Goal: Find specific page/section: Locate a particular part of the current website

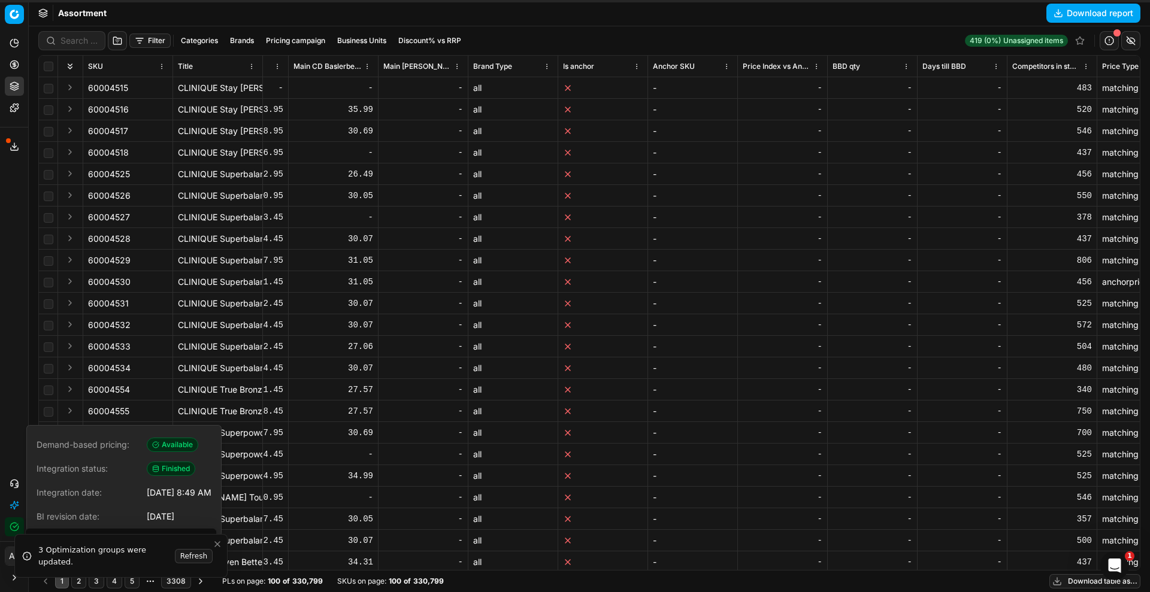
scroll to position [1316, 5995]
click at [79, 35] on input at bounding box center [79, 41] width 37 height 12
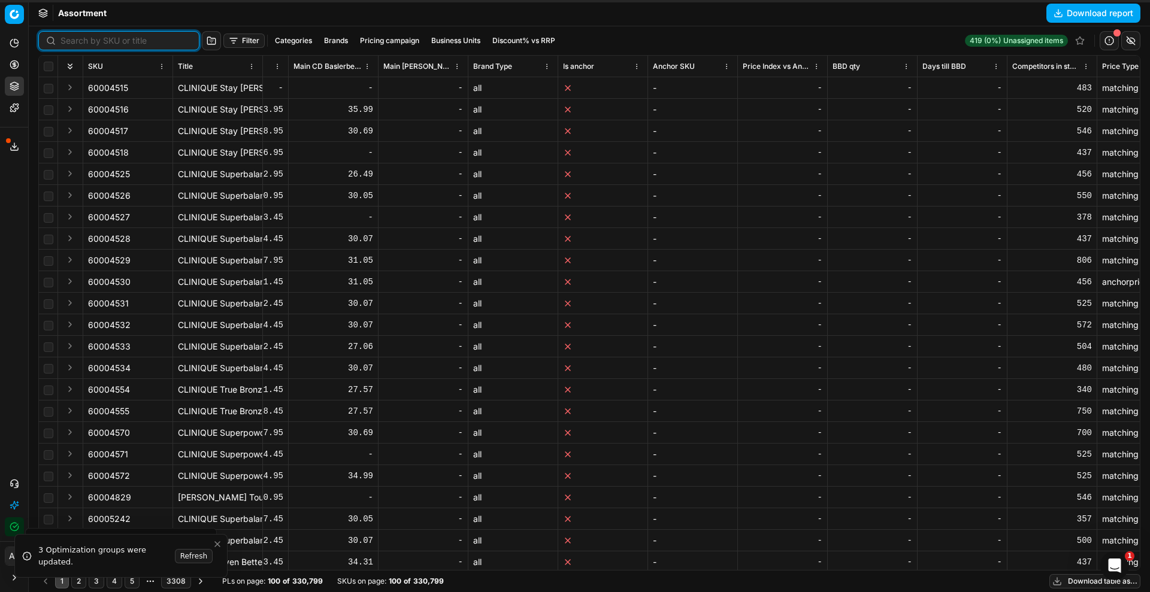
paste input "90013508-0021282"
type input "90013508-0021282"
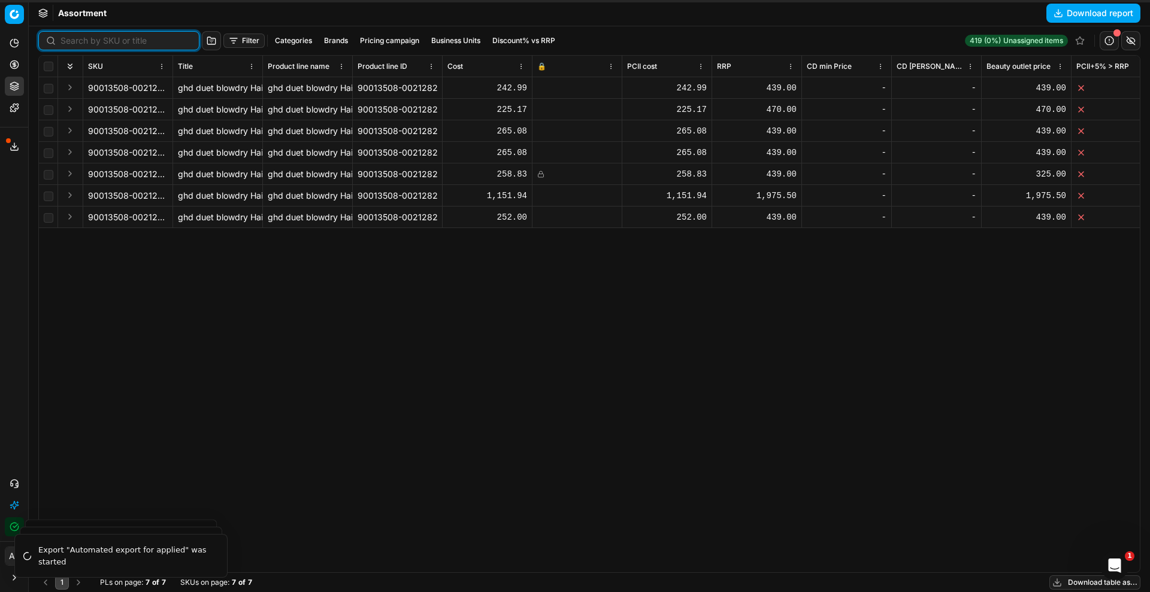
scroll to position [0, 146]
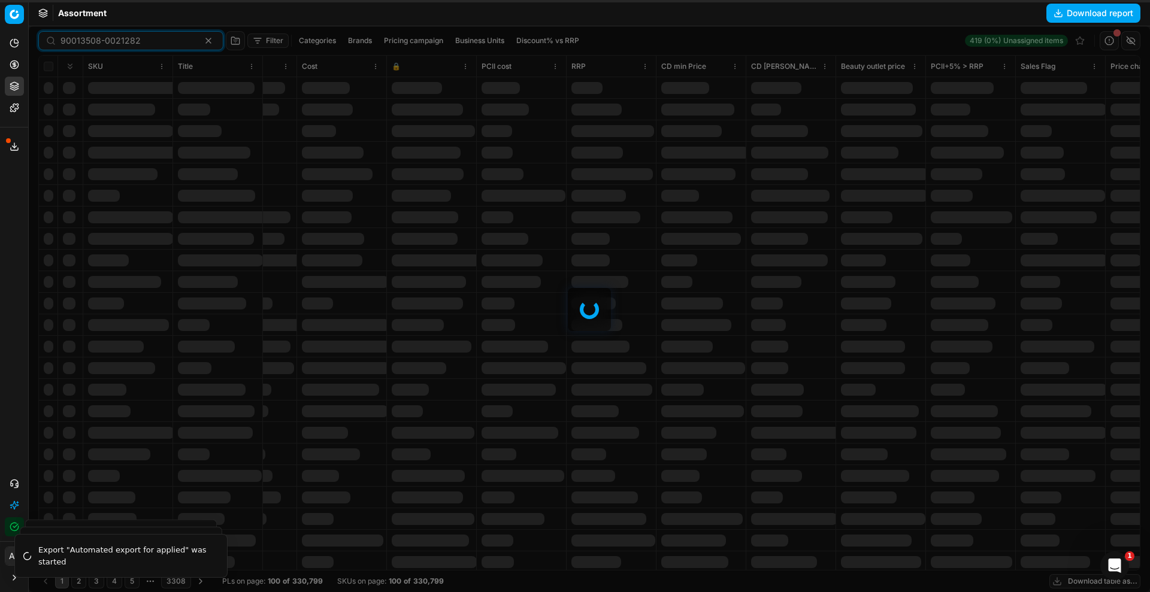
type input "90013508-0021282"
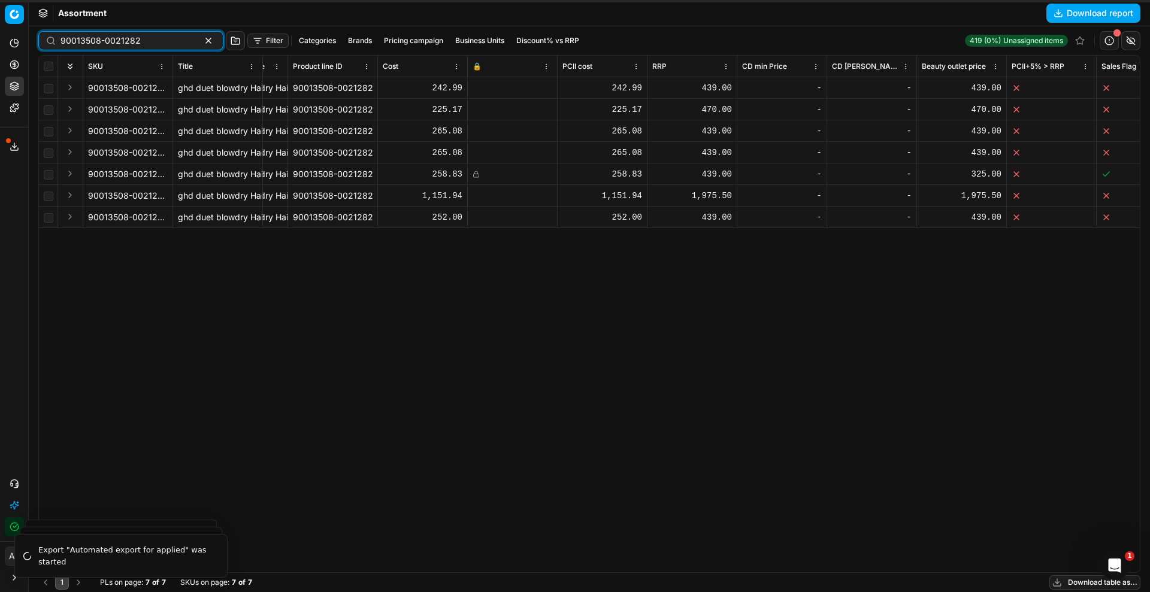
scroll to position [0, 69]
click at [838, 385] on div "90013508-0021282 ghd duet blowdry Hair Dryer Brush galactic lilac Warmluftbürst…" at bounding box center [519, 324] width 1101 height 495
click at [500, 358] on div "90013508-0021282 ghd duet blowdry Hair Dryer Brush galactic lilac Warmluftbürst…" at bounding box center [519, 324] width 1101 height 495
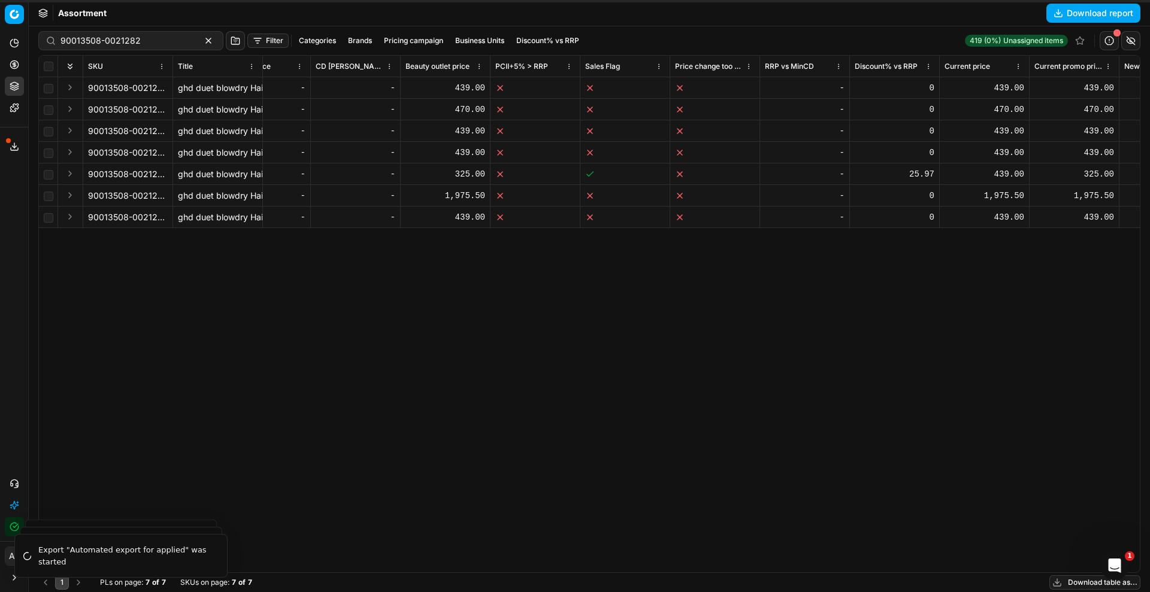
scroll to position [0, 0]
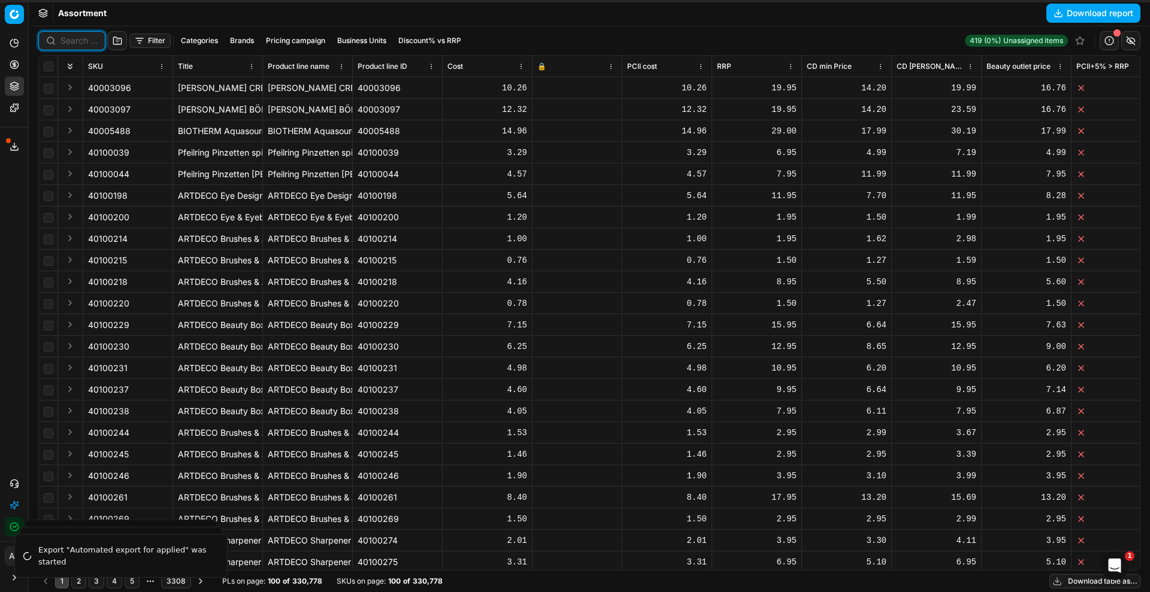
click at [85, 46] on input at bounding box center [79, 41] width 37 height 12
paste input "90009502-0014524"
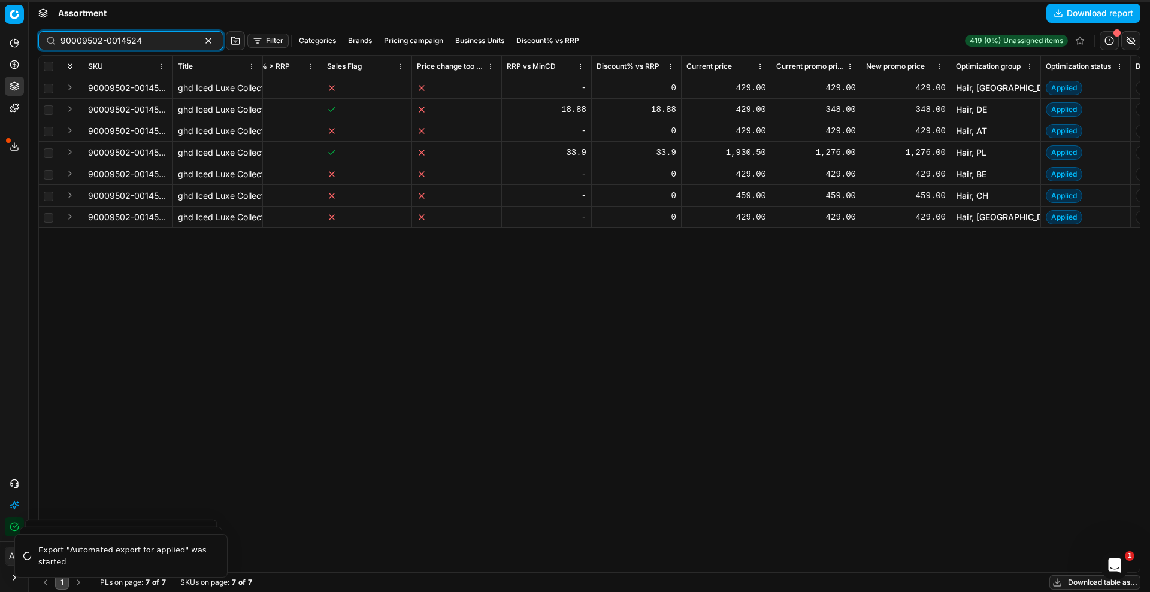
scroll to position [0, 839]
type input "90009502-0014524"
click at [137, 131] on span "90009502-0014524" at bounding box center [128, 131] width 80 height 12
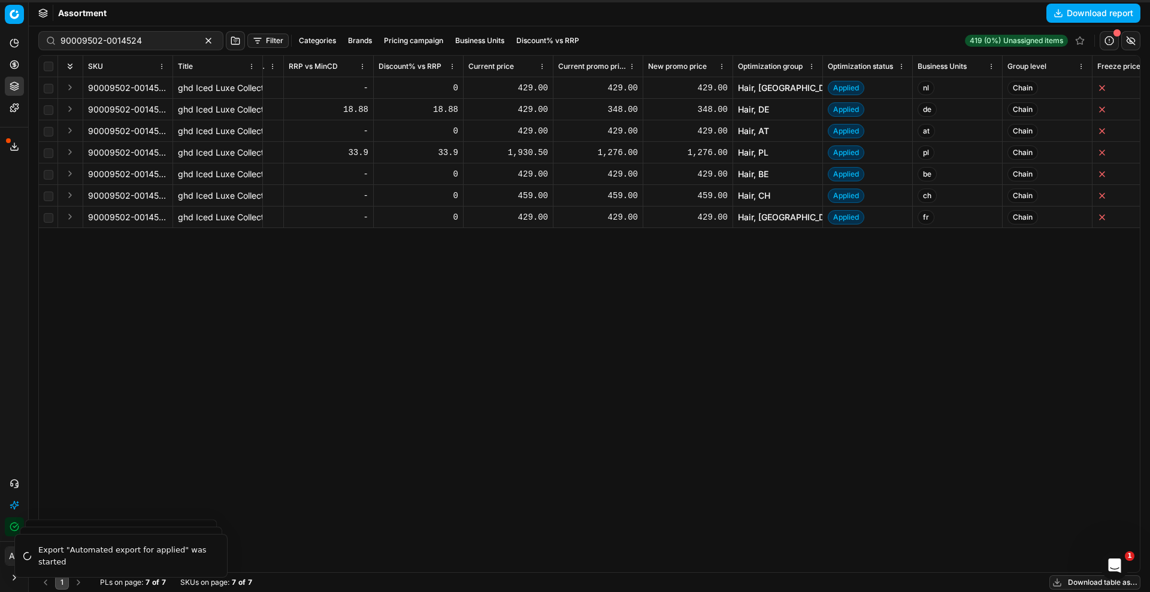
scroll to position [0, 1088]
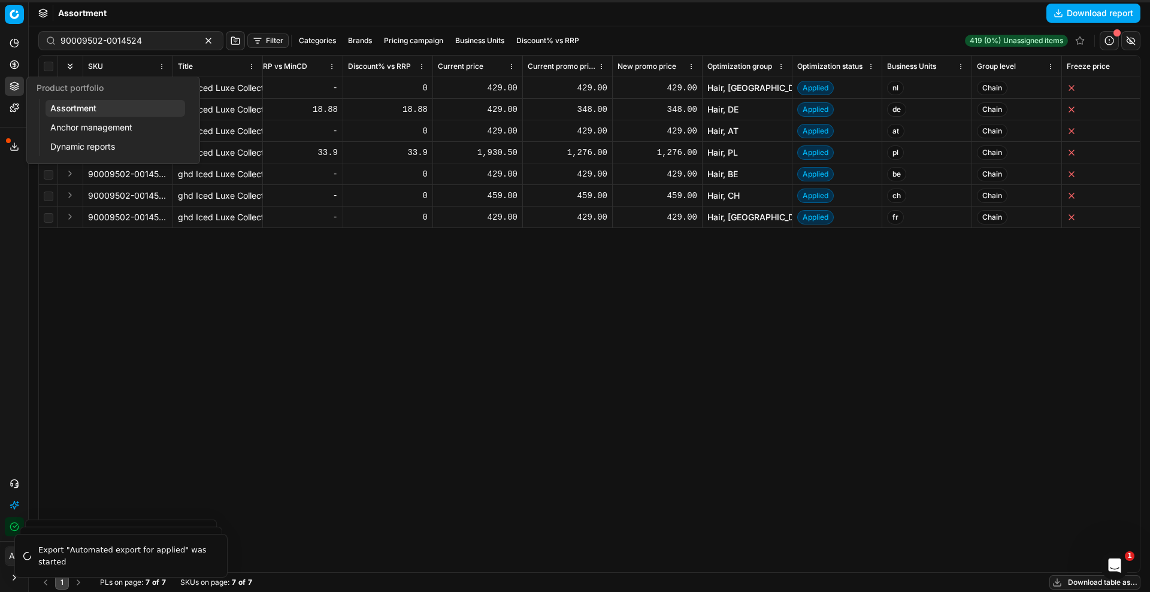
click at [61, 103] on link "Assortment" at bounding box center [116, 108] width 140 height 17
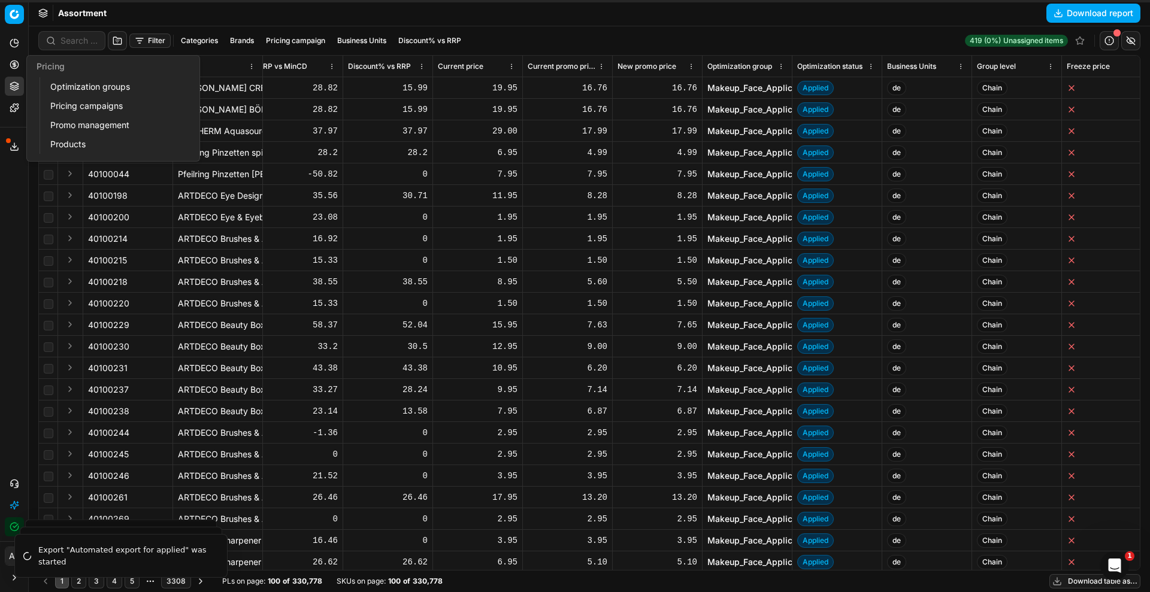
click at [54, 82] on link "Optimization groups" at bounding box center [116, 86] width 140 height 17
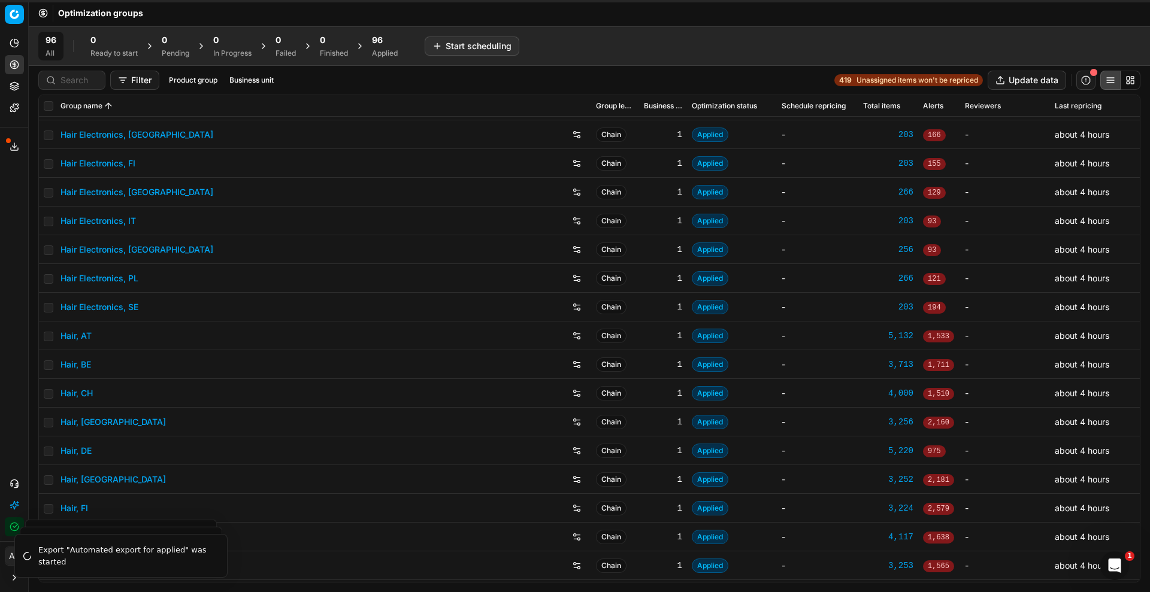
scroll to position [141, 0]
click at [81, 451] on link "Hair, DE" at bounding box center [76, 451] width 31 height 12
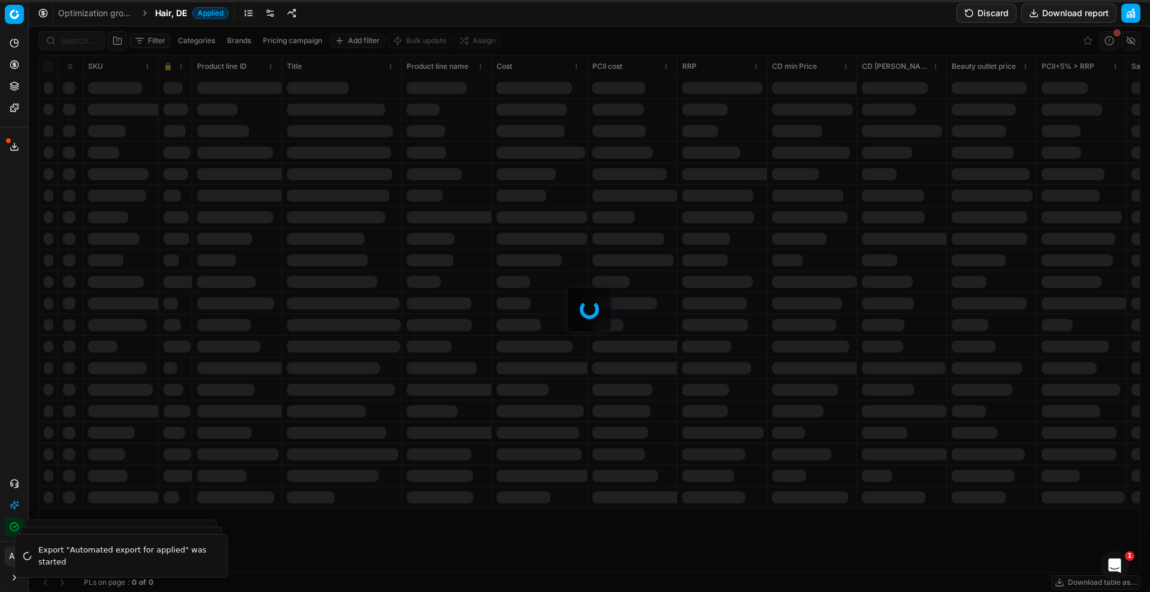
click at [73, 38] on div at bounding box center [589, 309] width 1121 height 566
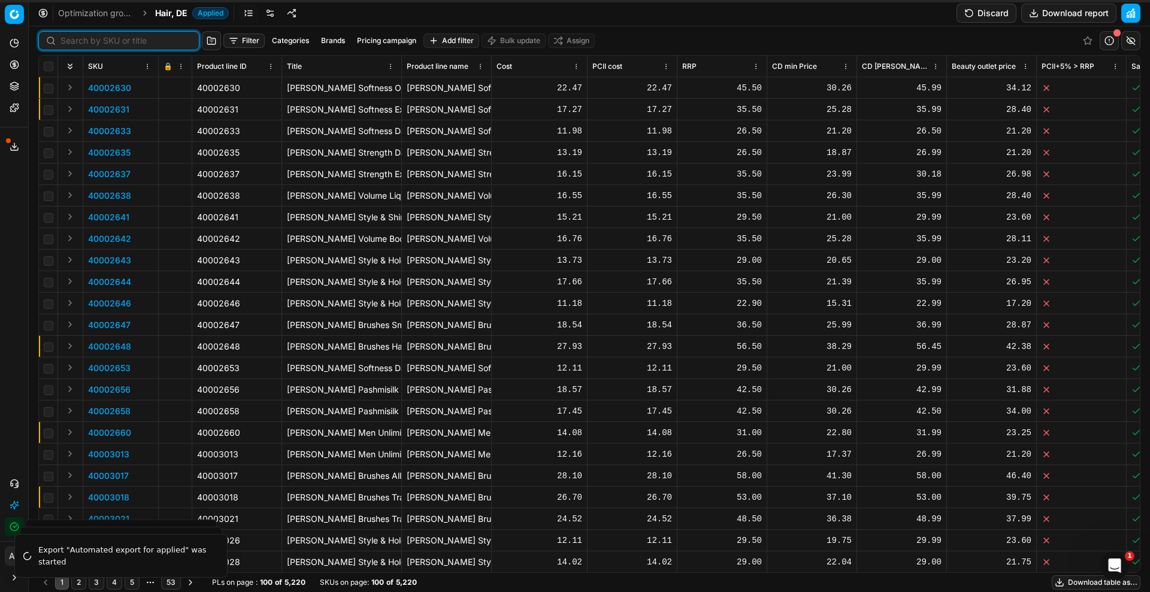
click at [67, 38] on input at bounding box center [126, 41] width 131 height 12
paste input "90009502-0014524"
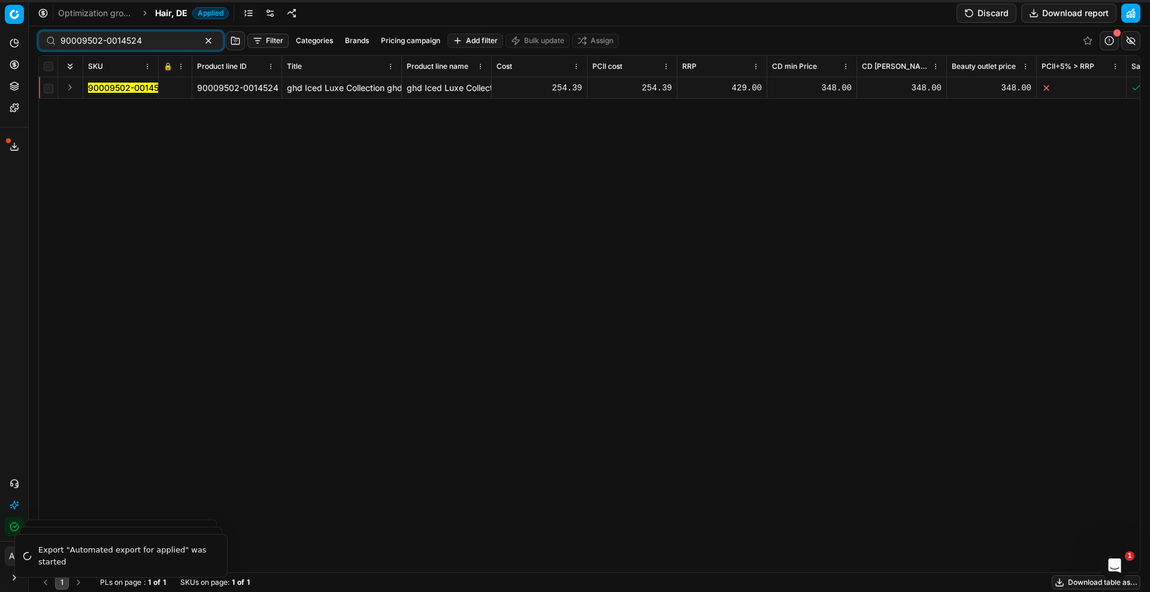
click at [108, 88] on mark "90009502-0014524" at bounding box center [128, 88] width 81 height 10
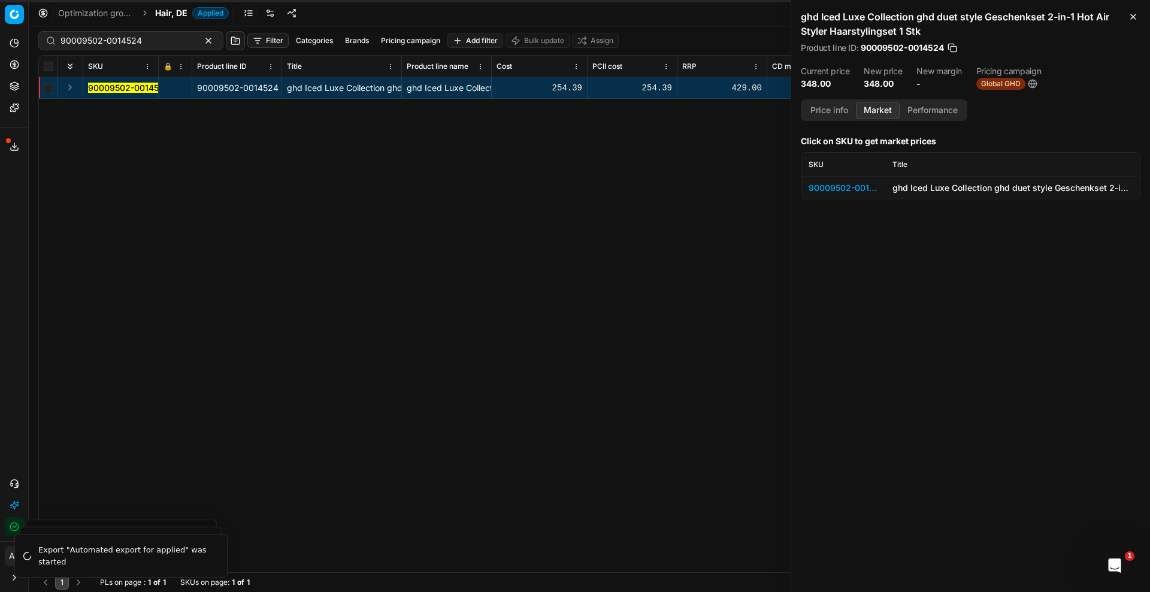
click at [888, 107] on button "Market" at bounding box center [878, 110] width 44 height 17
click at [854, 186] on div "90009502-0014524" at bounding box center [843, 188] width 69 height 12
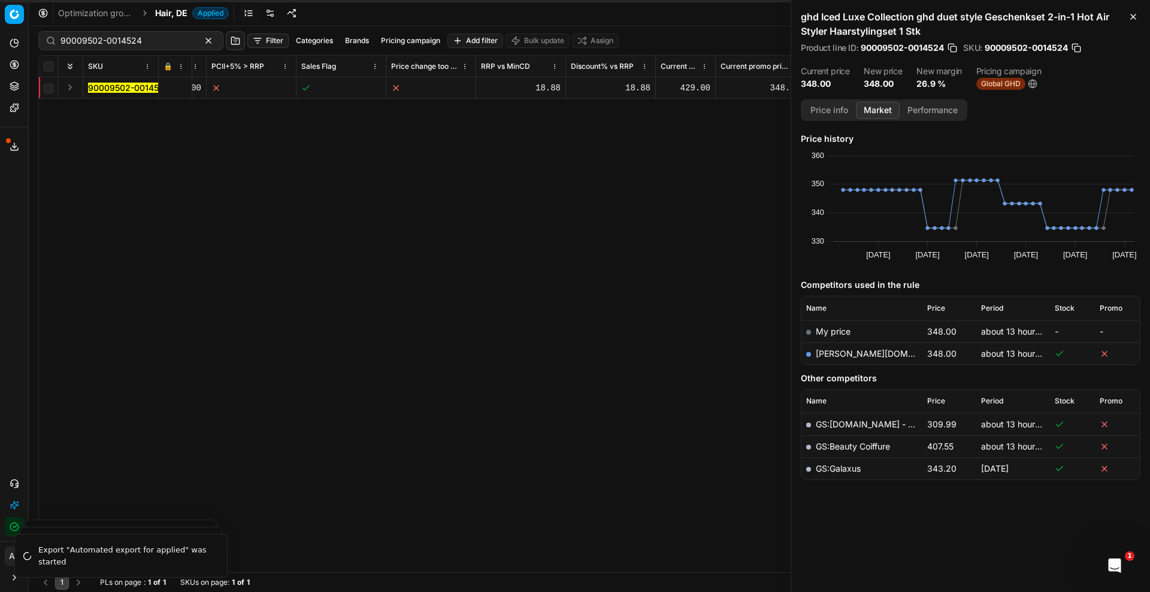
scroll to position [0, 832]
click at [864, 426] on link "GS:[DOMAIN_NAME] - Amazon.de-Seller" at bounding box center [897, 424] width 162 height 10
click at [543, 252] on div "90009502-0014524 90009502-0014524 ghd Iced Luxe Collection ghd duet style Gesch…" at bounding box center [371, 324] width 1101 height 495
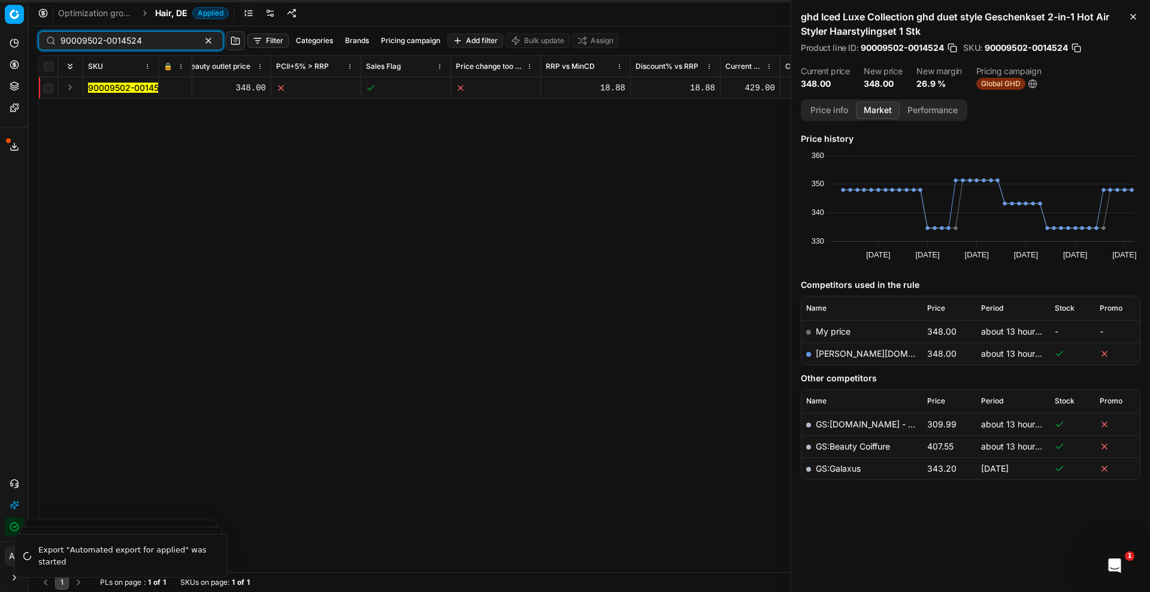
click at [149, 40] on input "90009502-0014524" at bounding box center [126, 41] width 131 height 12
paste input "[US_EMPLOYER_IDENTIFICATION_NUMBER]"
type input "90009511-0014527"
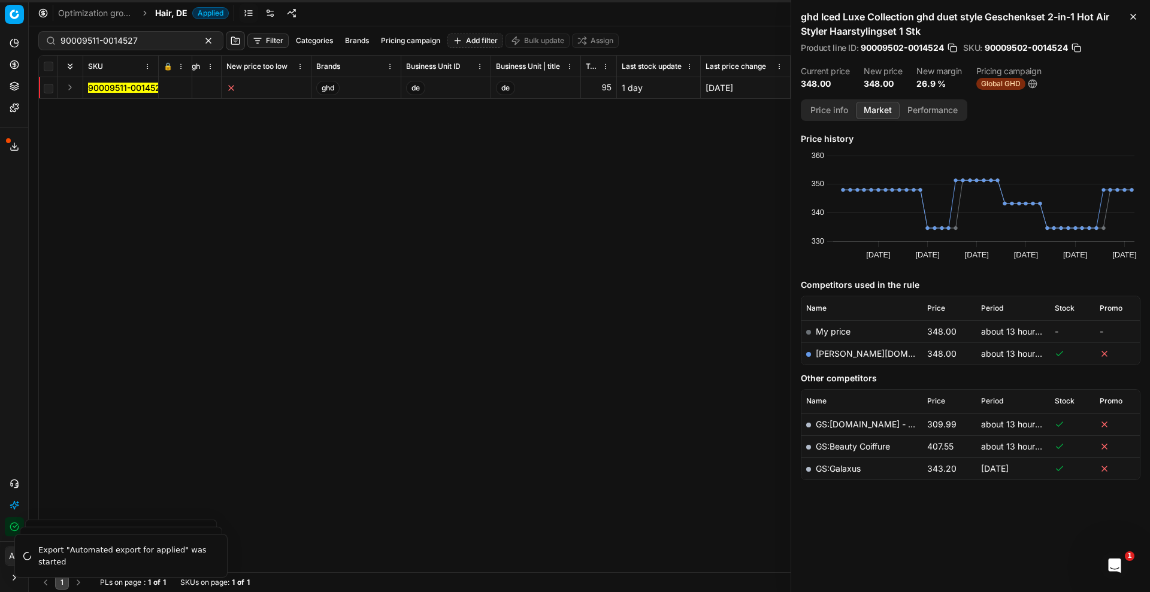
click at [140, 86] on mark "90009511-0014527" at bounding box center [126, 88] width 77 height 10
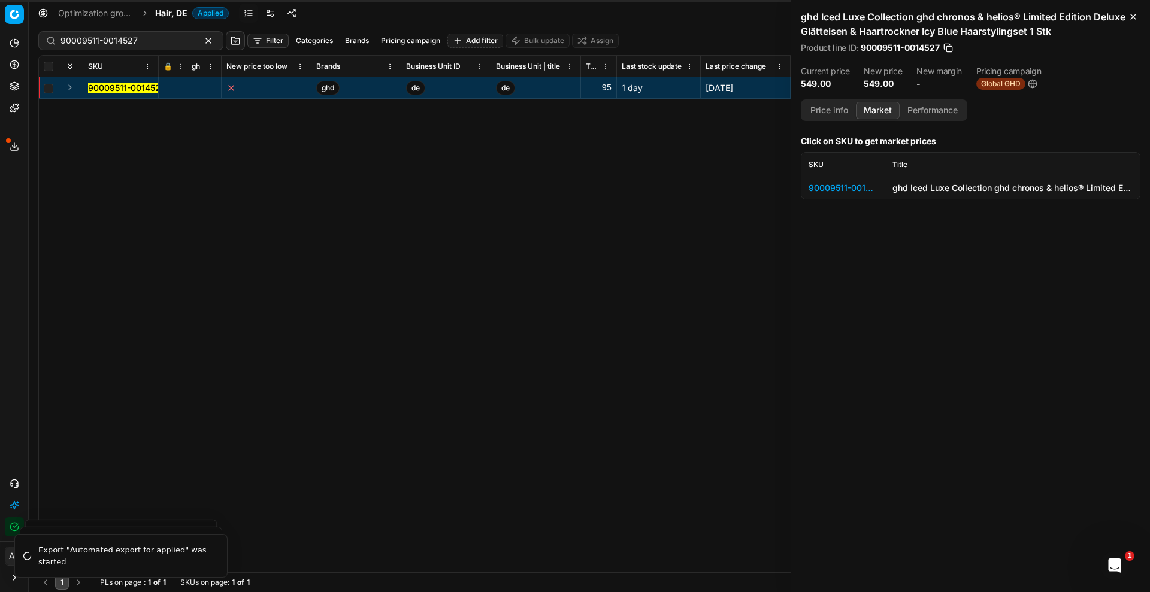
click at [140, 87] on mark "90009511-0014527" at bounding box center [126, 88] width 77 height 10
click at [862, 186] on div "90009511-0014527" at bounding box center [843, 188] width 69 height 12
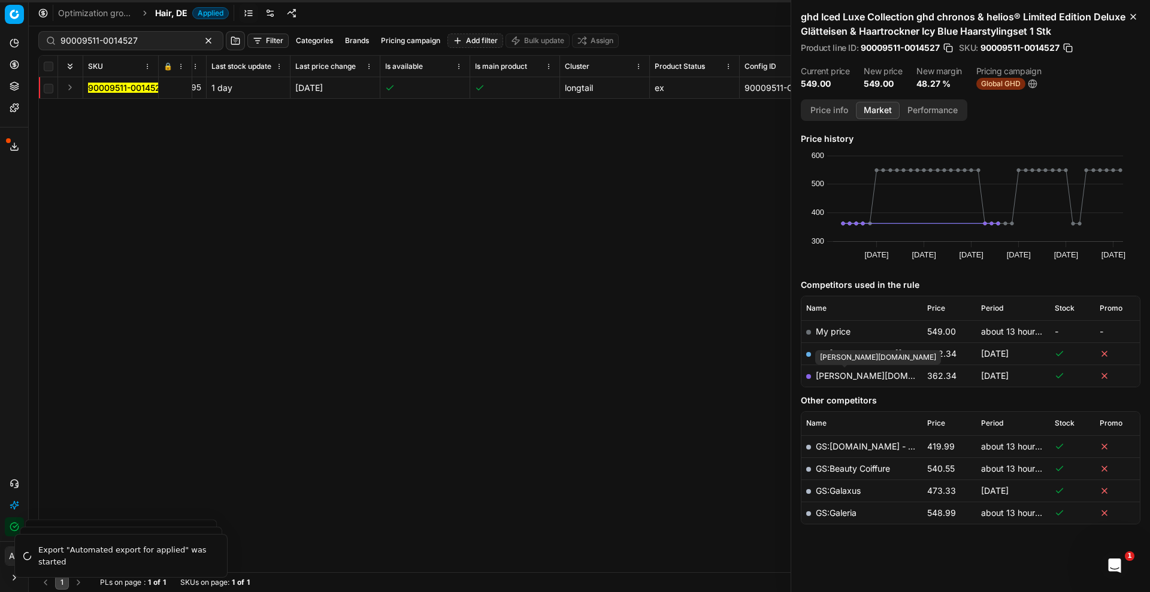
click at [849, 377] on link "[PERSON_NAME][DOMAIN_NAME]" at bounding box center [885, 376] width 139 height 10
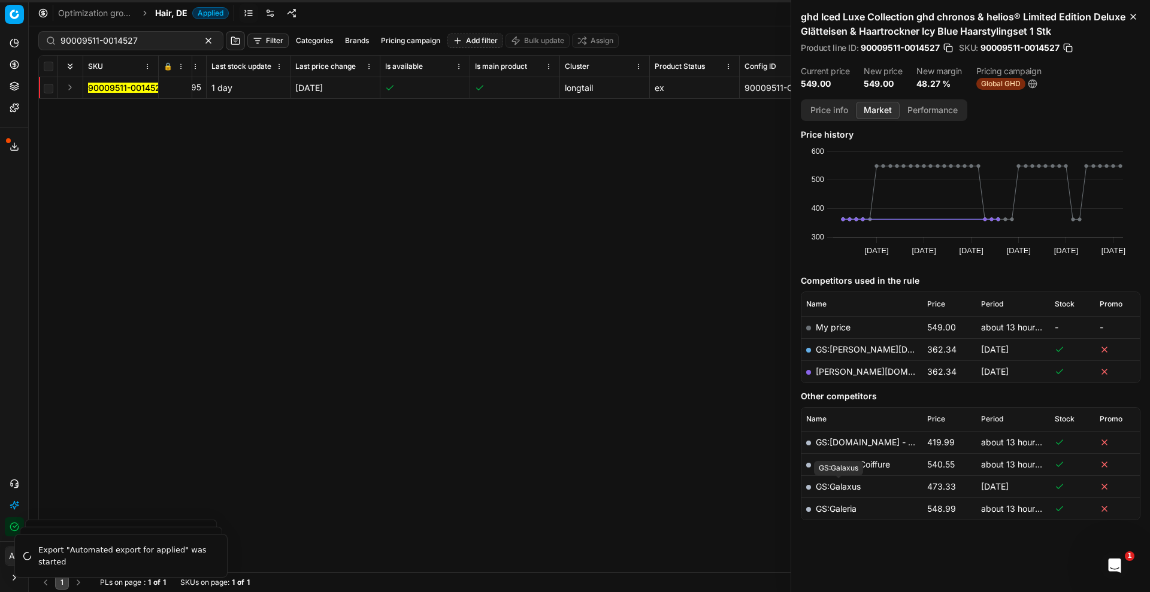
click at [833, 486] on link "GS:Galaxus" at bounding box center [838, 487] width 45 height 10
click at [867, 450] on td "GS:[DOMAIN_NAME] - Amazon.de-Seller" at bounding box center [862, 443] width 121 height 22
click at [868, 448] on td "GS:[DOMAIN_NAME] - Amazon.de-Seller" at bounding box center [862, 443] width 121 height 22
click at [846, 439] on link "GS:[DOMAIN_NAME] - Amazon.de-Seller" at bounding box center [897, 442] width 162 height 10
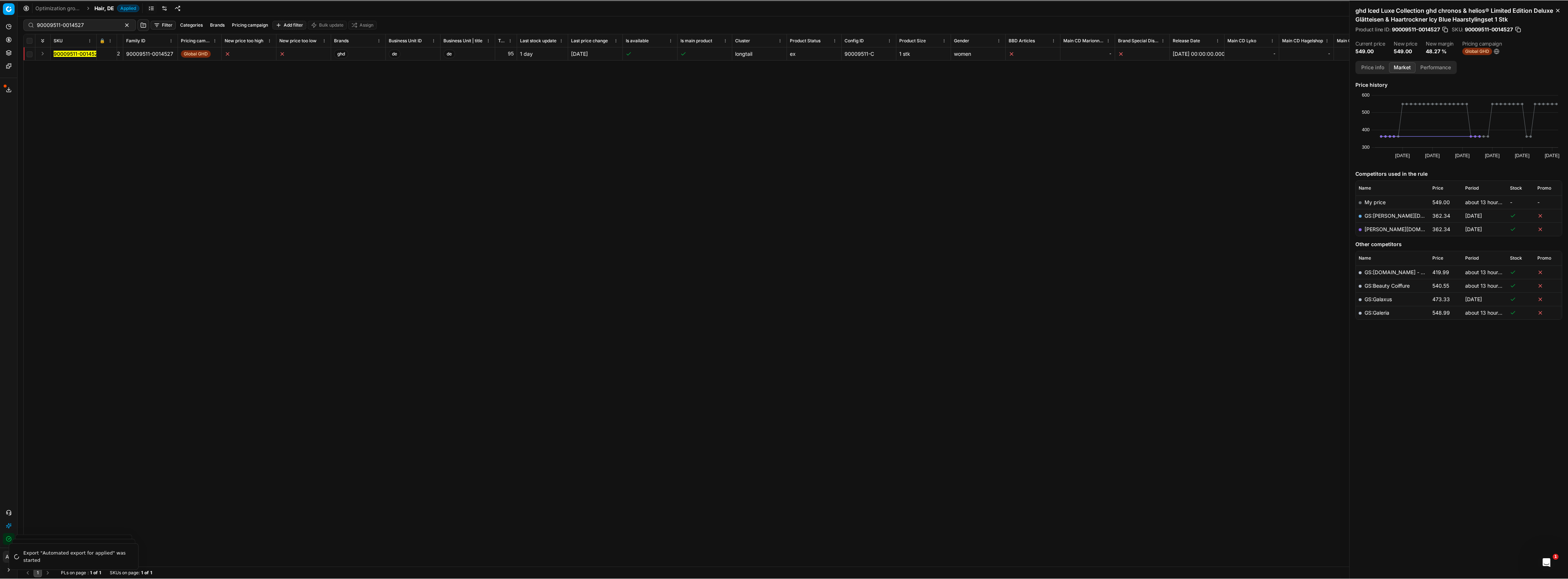
scroll to position [0, 0]
